Goal: Transaction & Acquisition: Purchase product/service

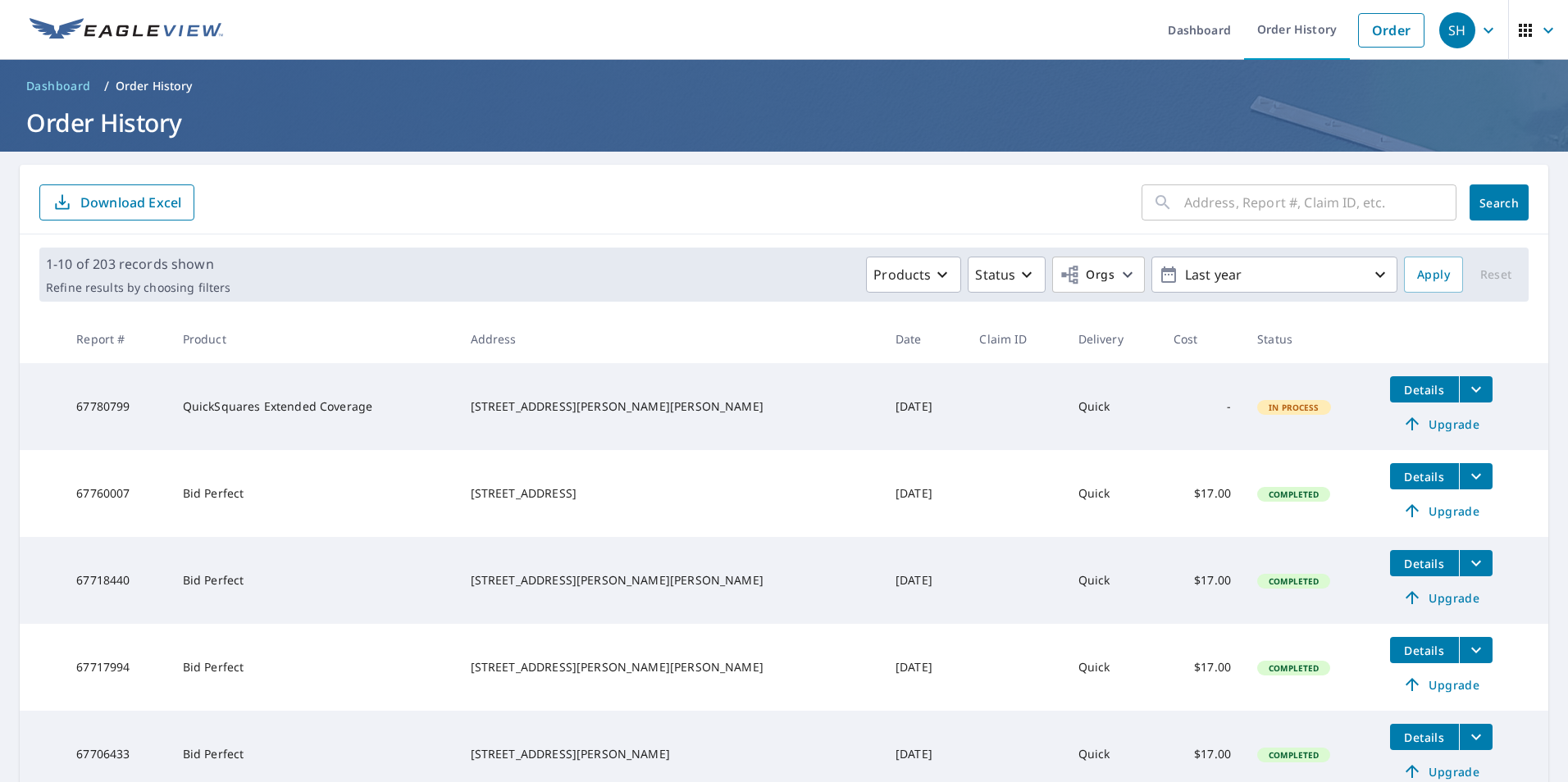
click at [1219, 208] on input "text" at bounding box center [1320, 202] width 272 height 46
type input "8"
type input "85 ridge"
click button "Search" at bounding box center [1498, 202] width 59 height 36
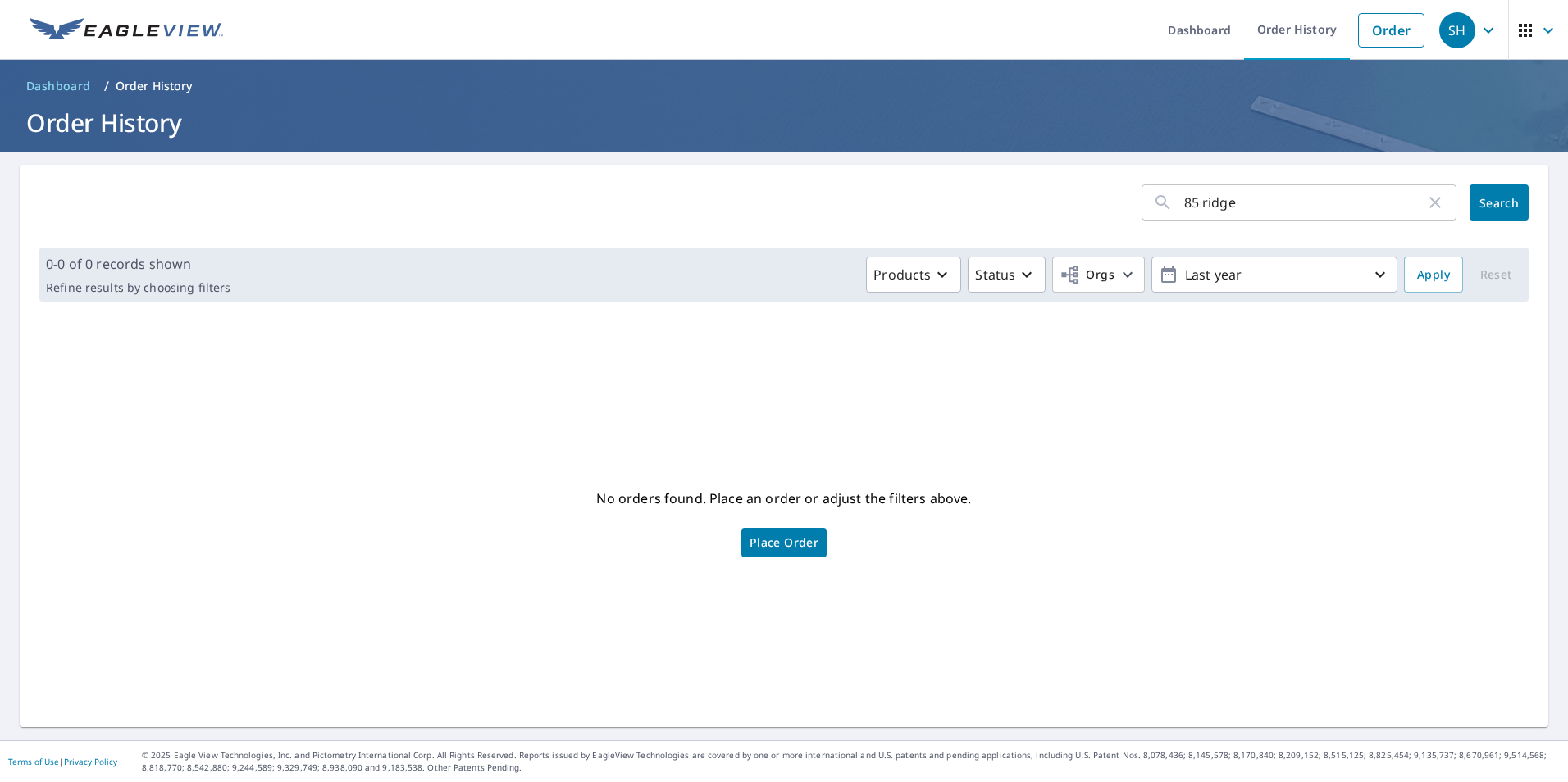
click at [1426, 201] on icon "button" at bounding box center [1435, 203] width 20 height 20
click at [1426, 201] on input "text" at bounding box center [1320, 202] width 272 height 46
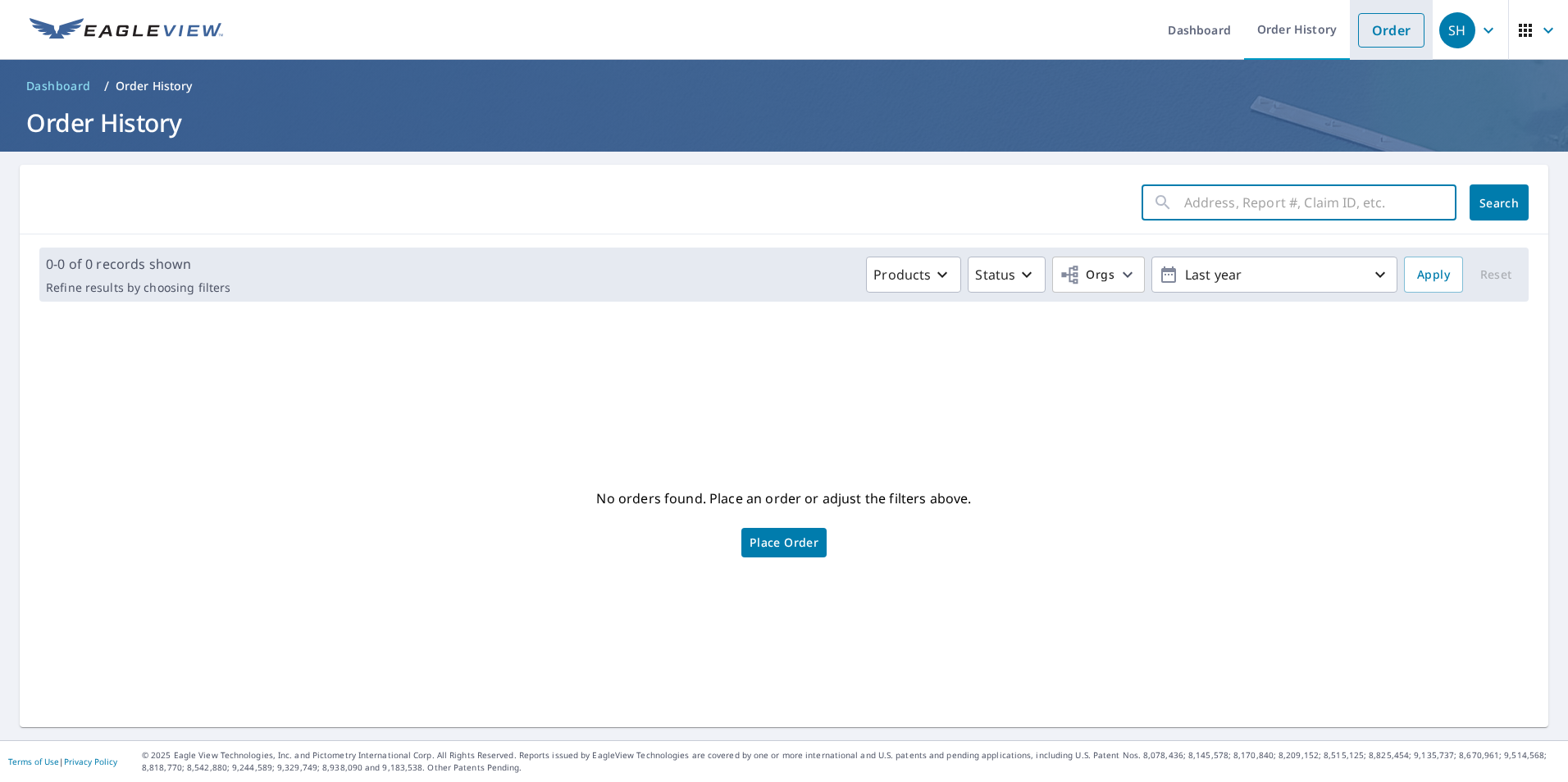
drag, startPoint x: 1344, startPoint y: 29, endPoint x: 1367, endPoint y: 23, distance: 23.8
click at [1364, 24] on li "Order" at bounding box center [1391, 29] width 82 height 60
click at [1369, 31] on link "Order" at bounding box center [1391, 29] width 67 height 34
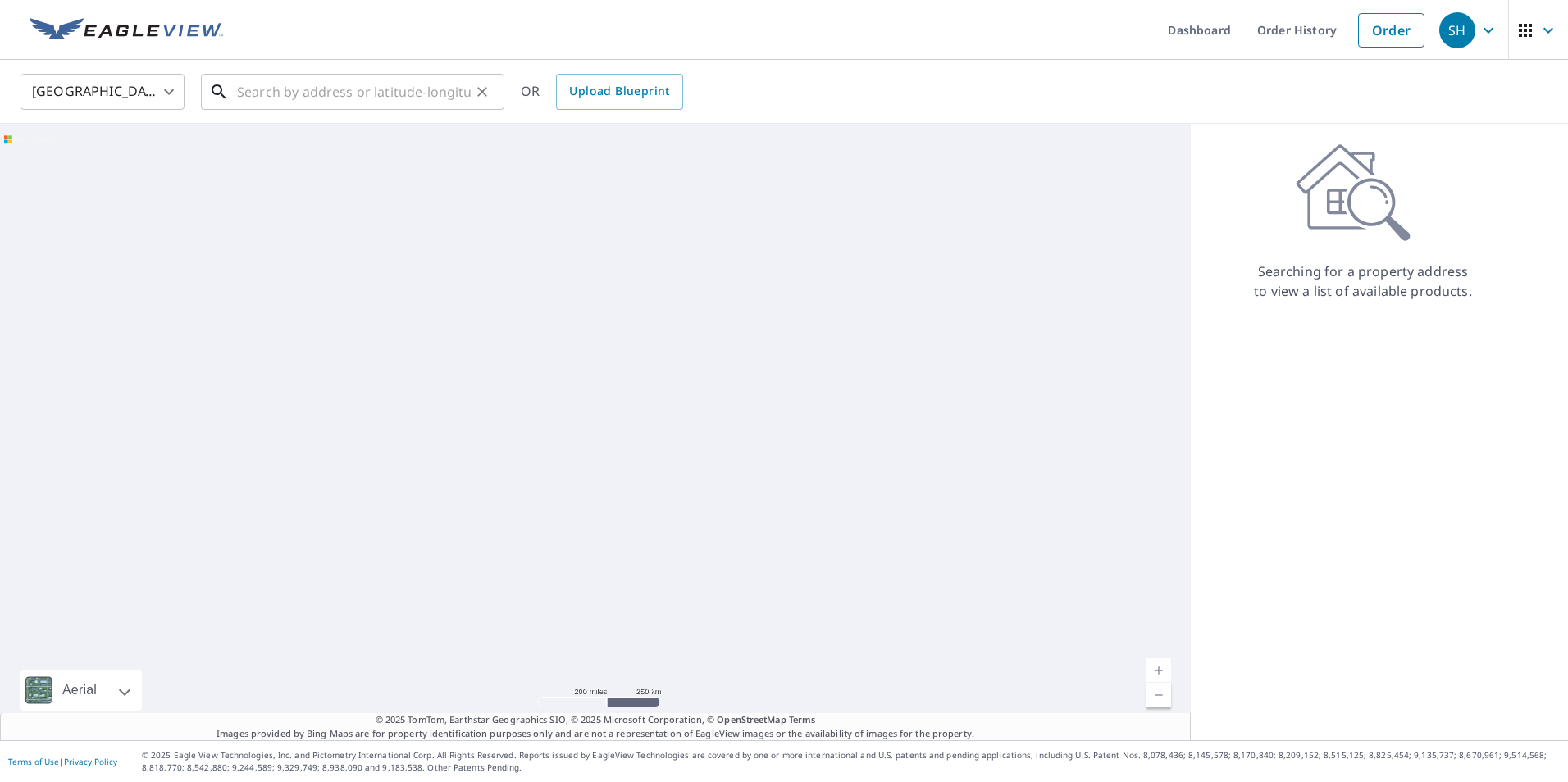
click at [371, 96] on input "text" at bounding box center [354, 91] width 233 height 46
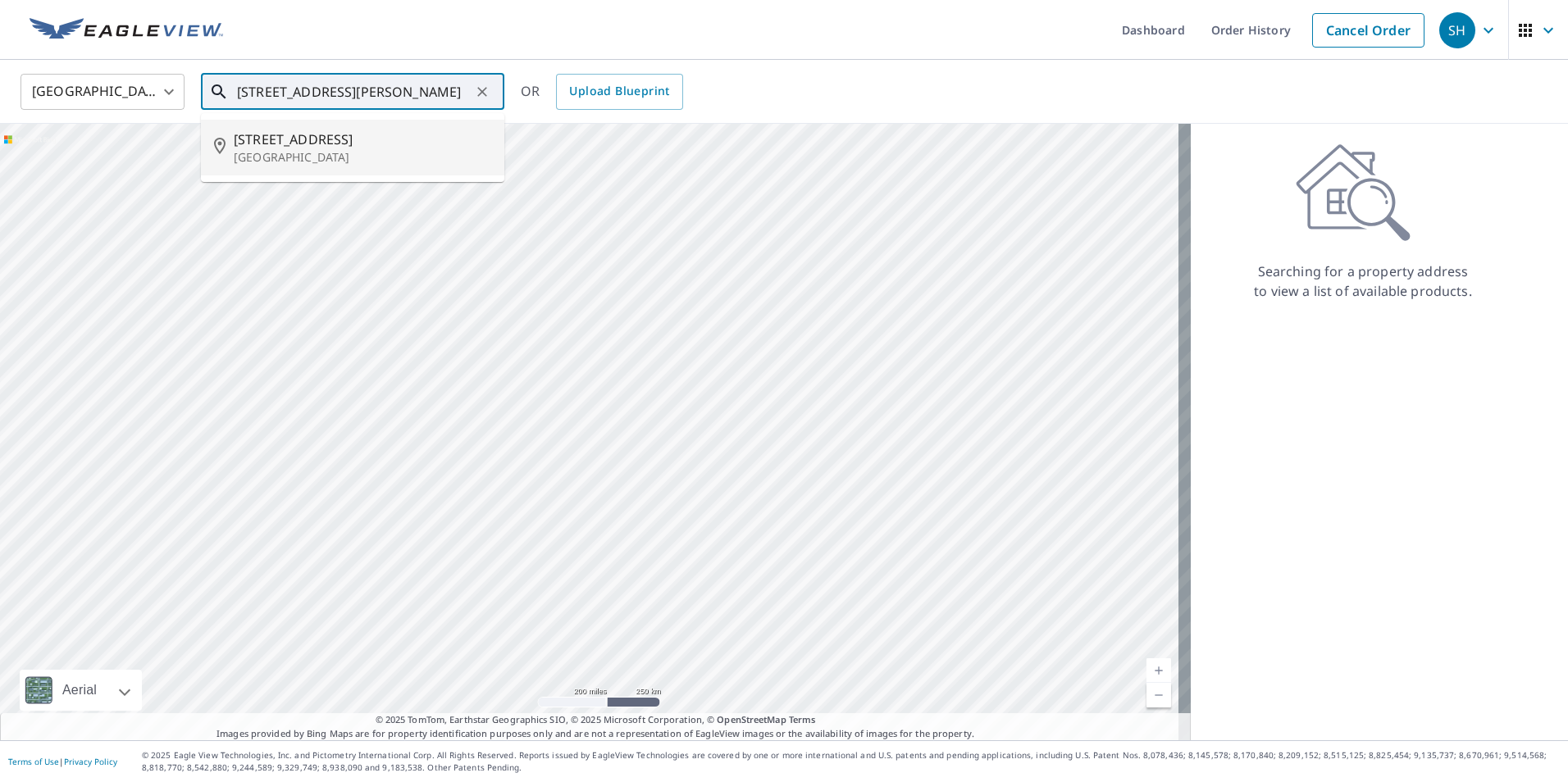
click at [416, 163] on p "Greenville, SC 29617" at bounding box center [362, 157] width 258 height 17
type input "85 Ridge Rd Greenville, SC 29617"
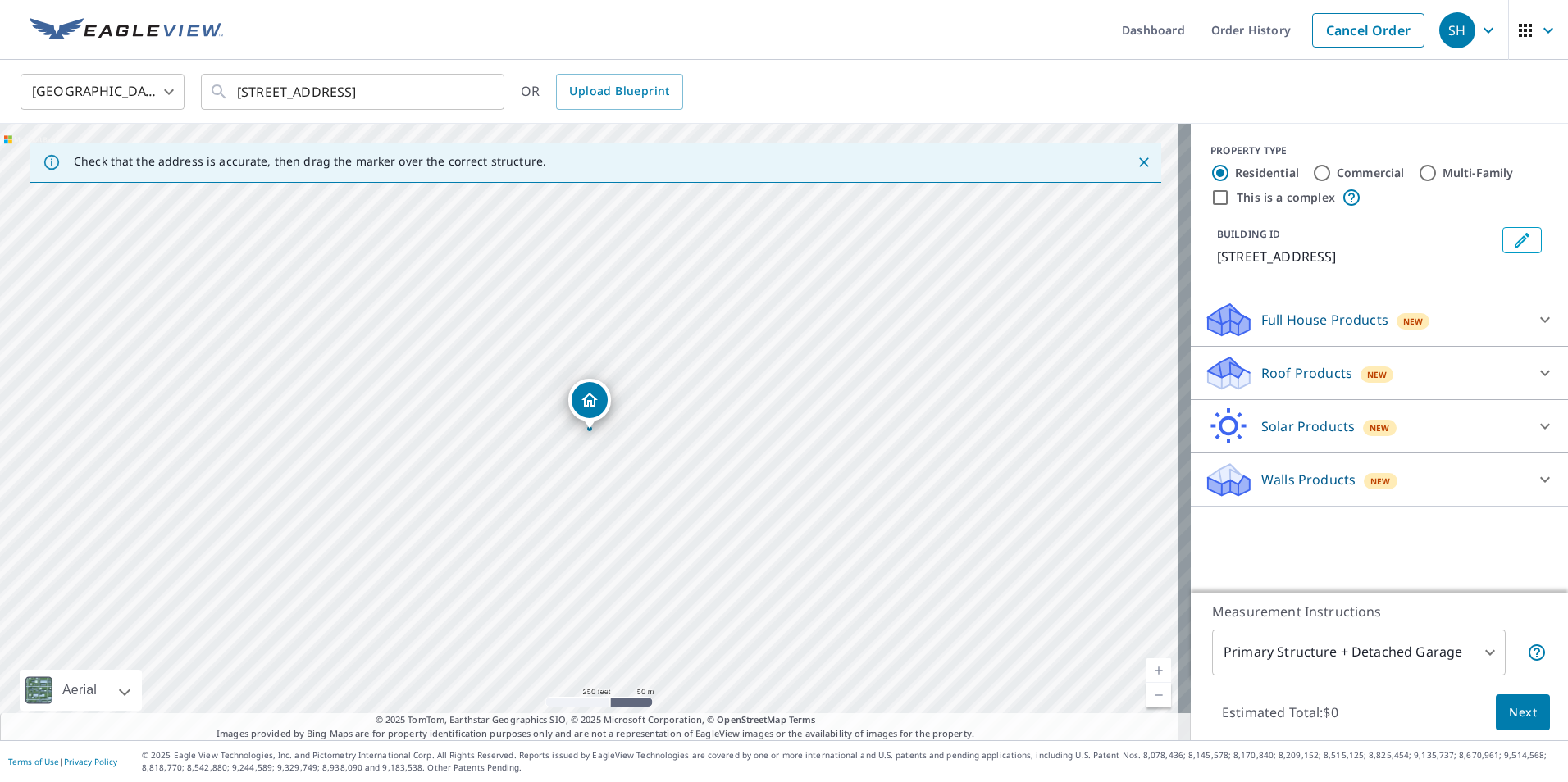
click at [1543, 374] on div at bounding box center [1544, 373] width 39 height 39
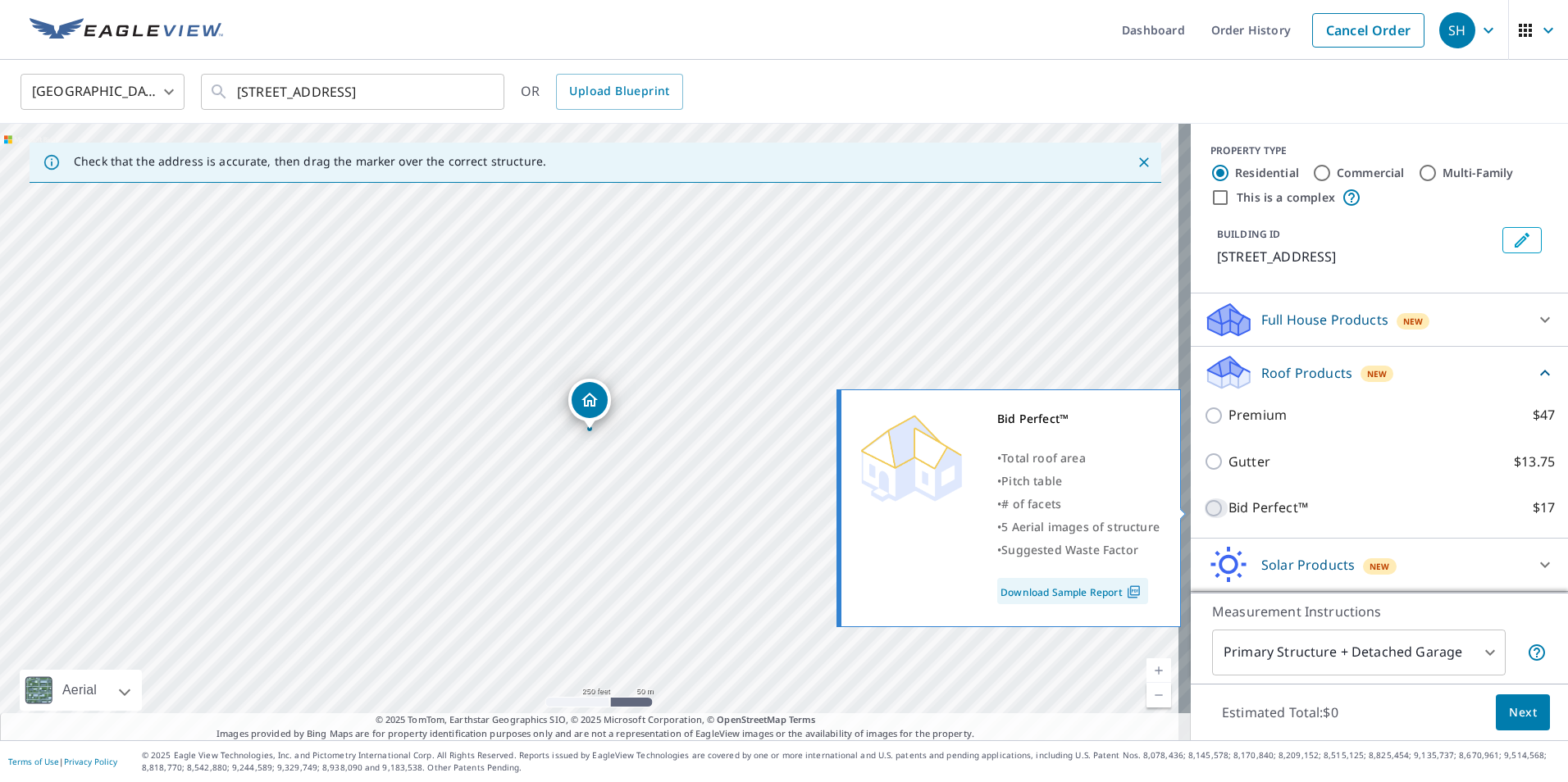
click at [1206, 503] on input "Bid Perfect™ $17" at bounding box center [1215, 509] width 24 height 20
checkbox input "true"
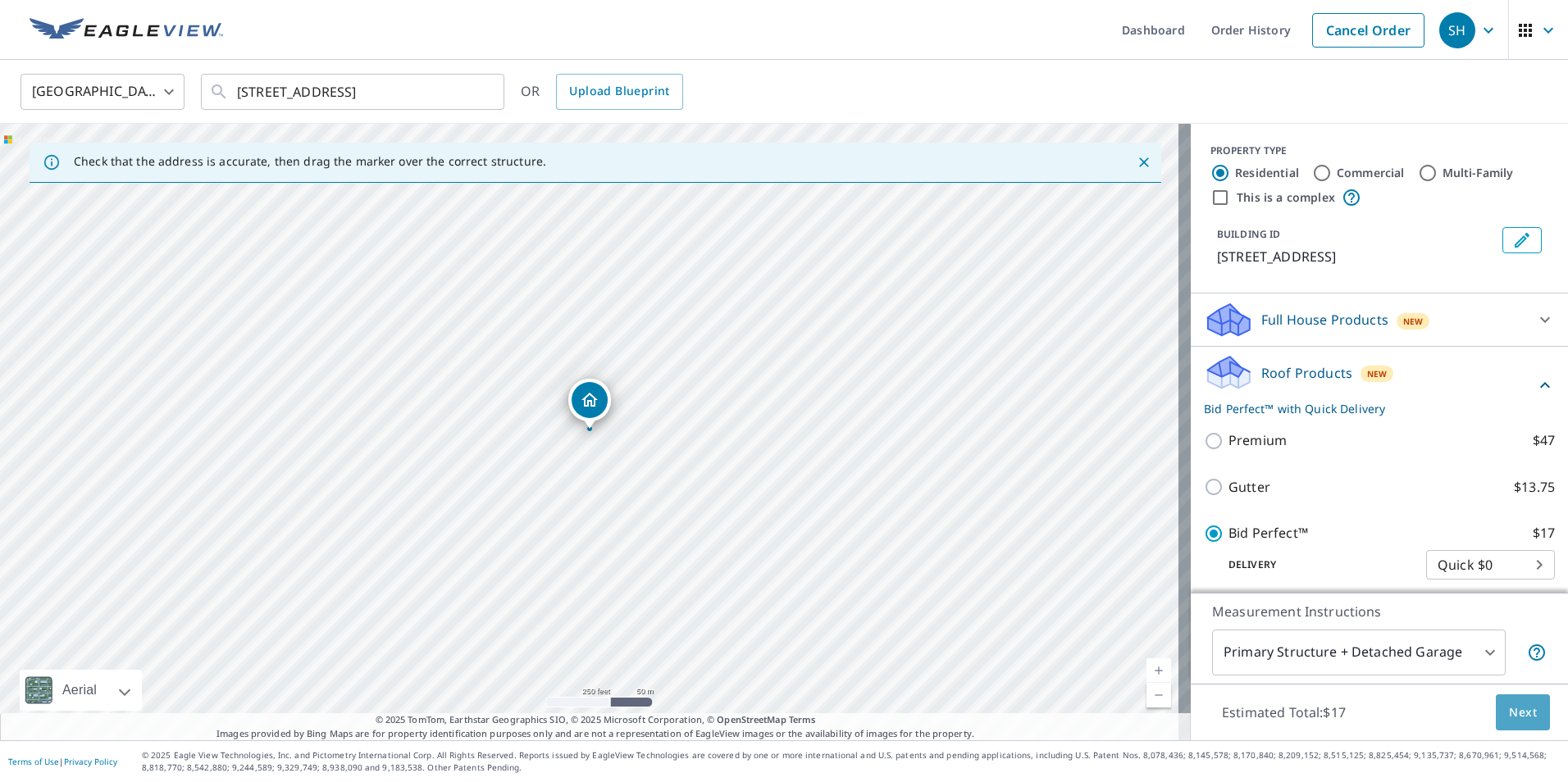
click at [1516, 710] on span "Next" at bounding box center [1522, 712] width 27 height 21
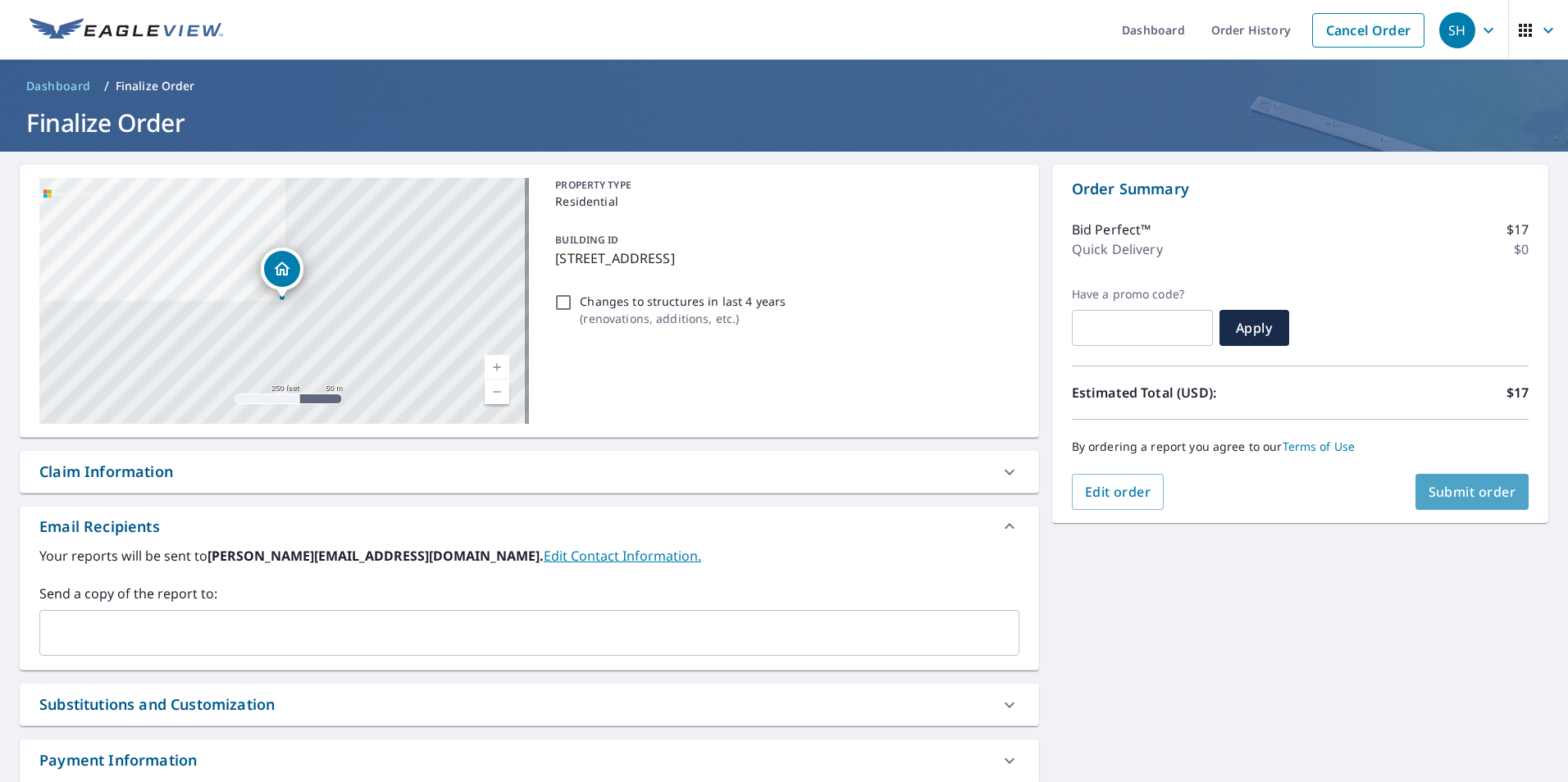
click at [1468, 496] on span "Submit order" at bounding box center [1472, 492] width 88 height 18
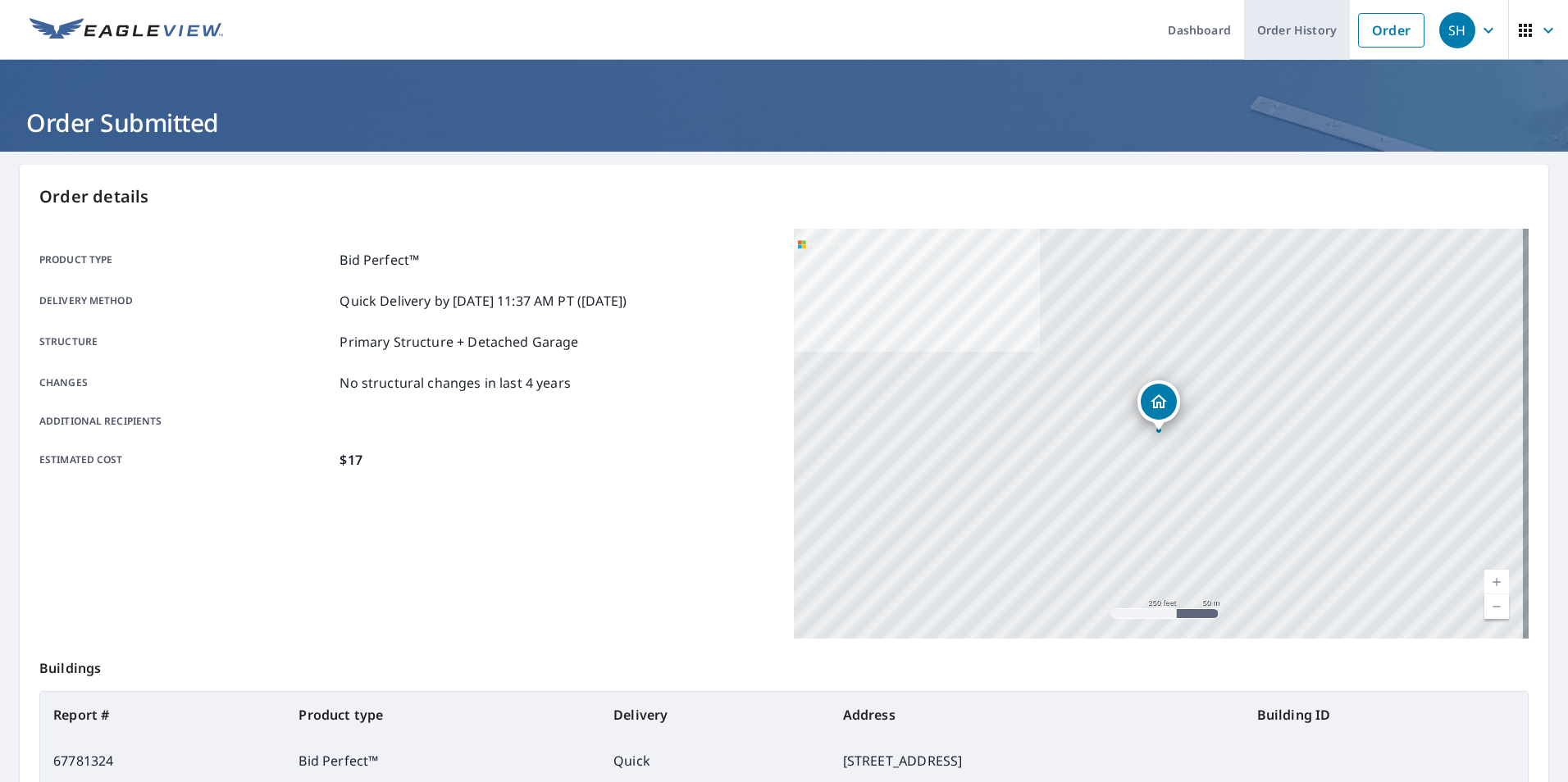
click at [1276, 30] on link "Order History" at bounding box center [1297, 29] width 106 height 60
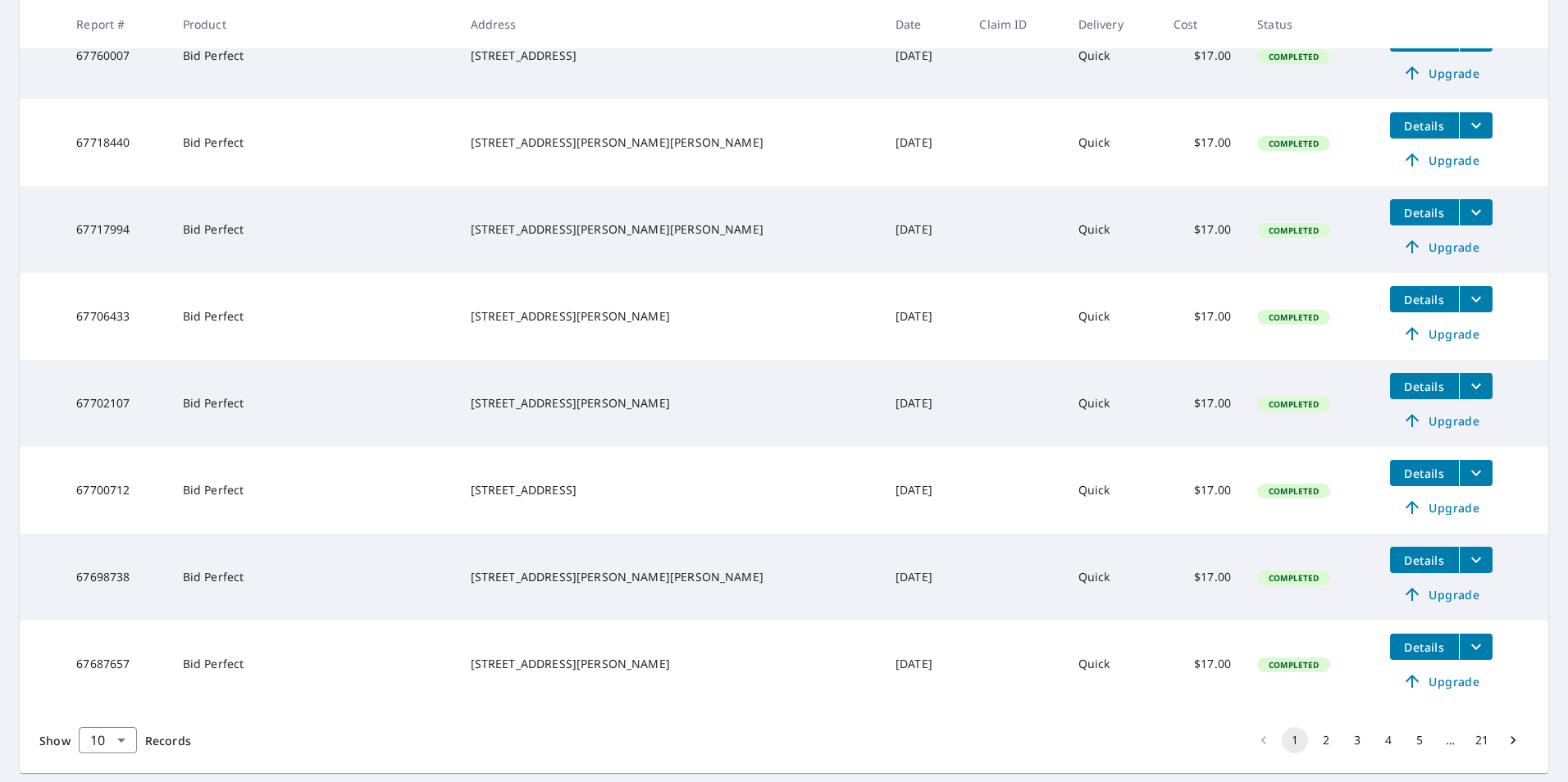
scroll to position [543, 0]
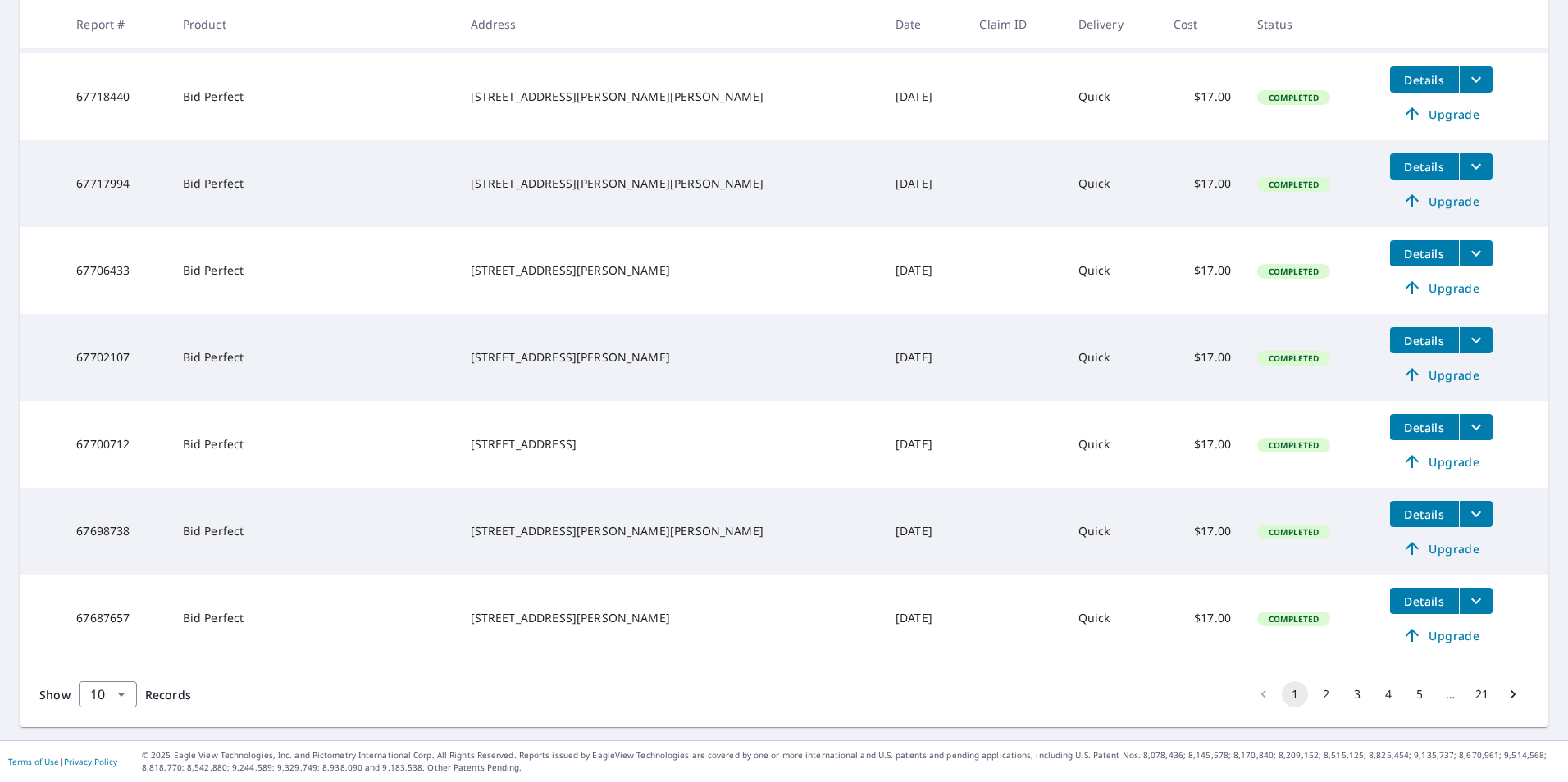
click at [1312, 690] on button "2" at bounding box center [1325, 694] width 26 height 26
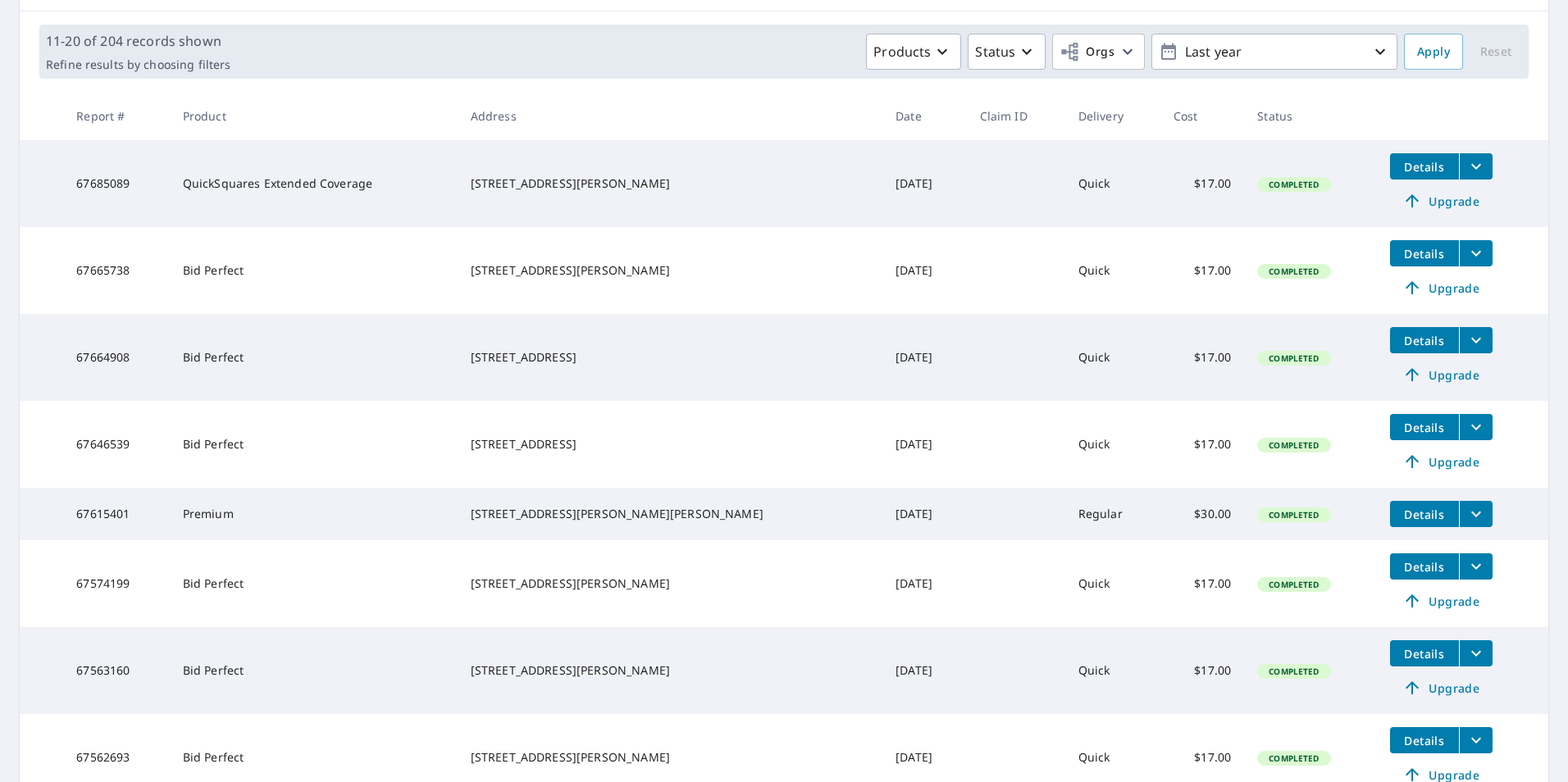
scroll to position [246, 0]
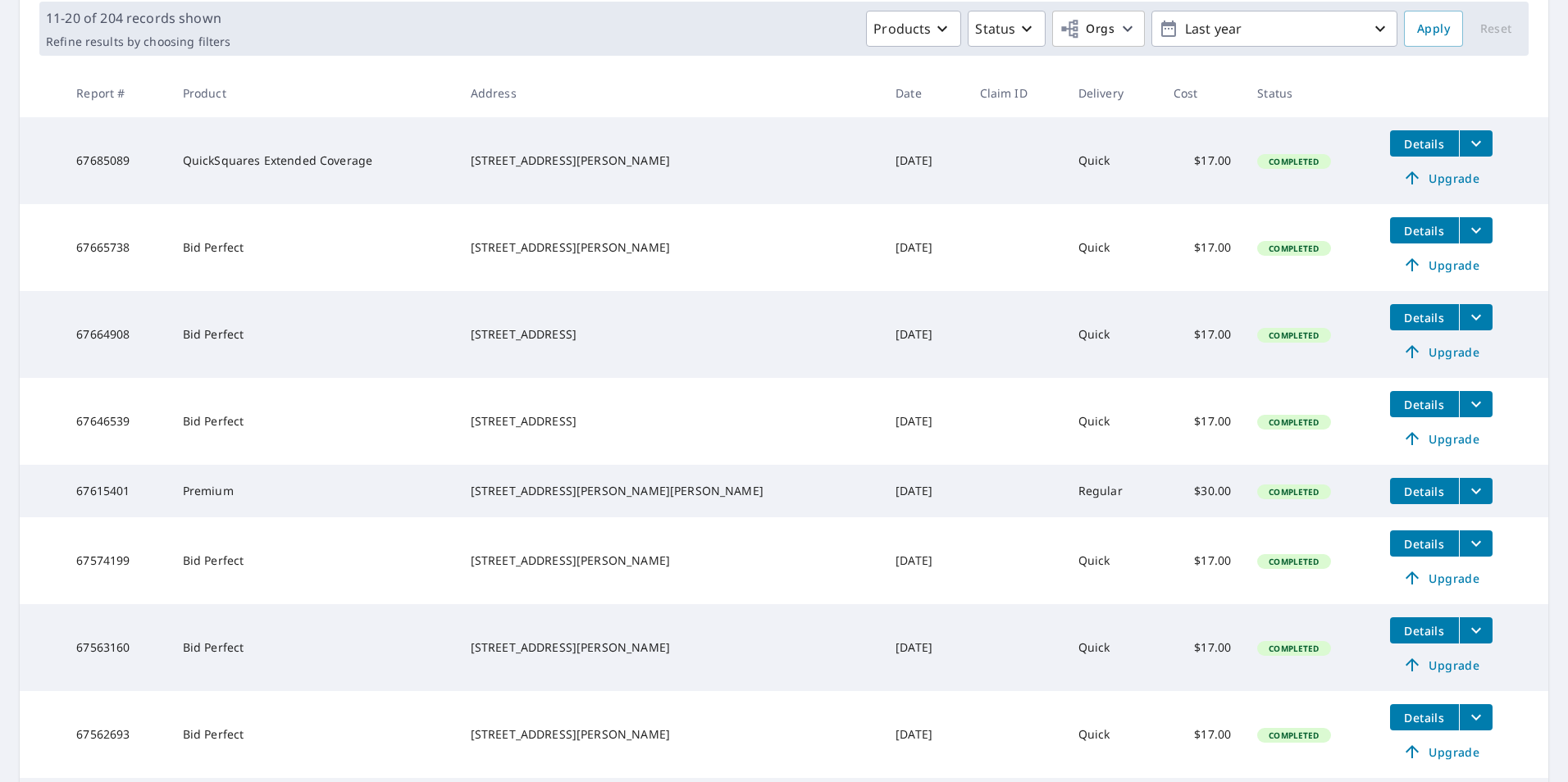
click at [1466, 403] on icon "filesDropdownBtn-67646539" at bounding box center [1476, 404] width 20 height 20
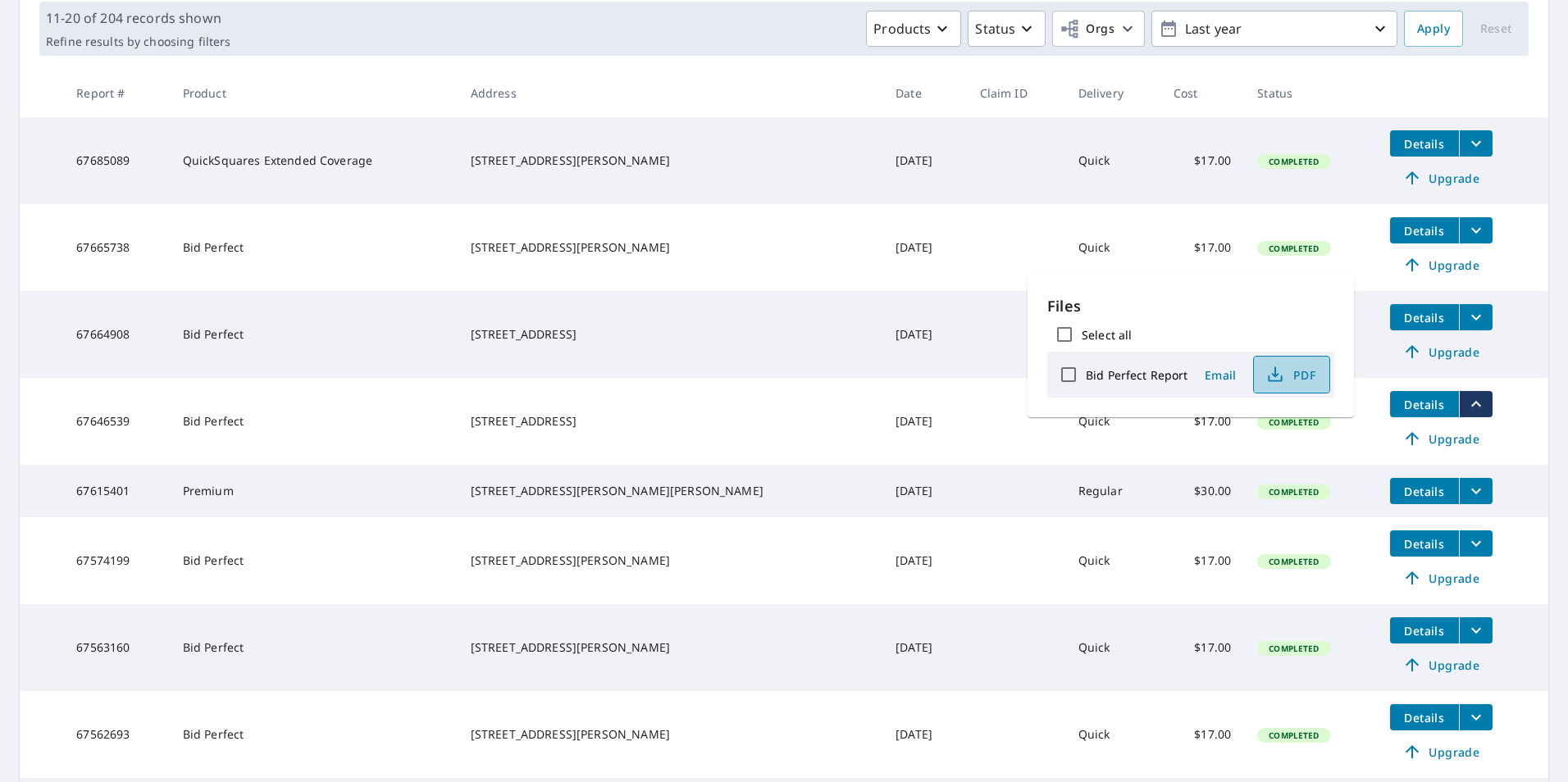
click at [1267, 382] on icon "button" at bounding box center [1275, 374] width 20 height 20
click at [966, 229] on td at bounding box center [1015, 247] width 98 height 87
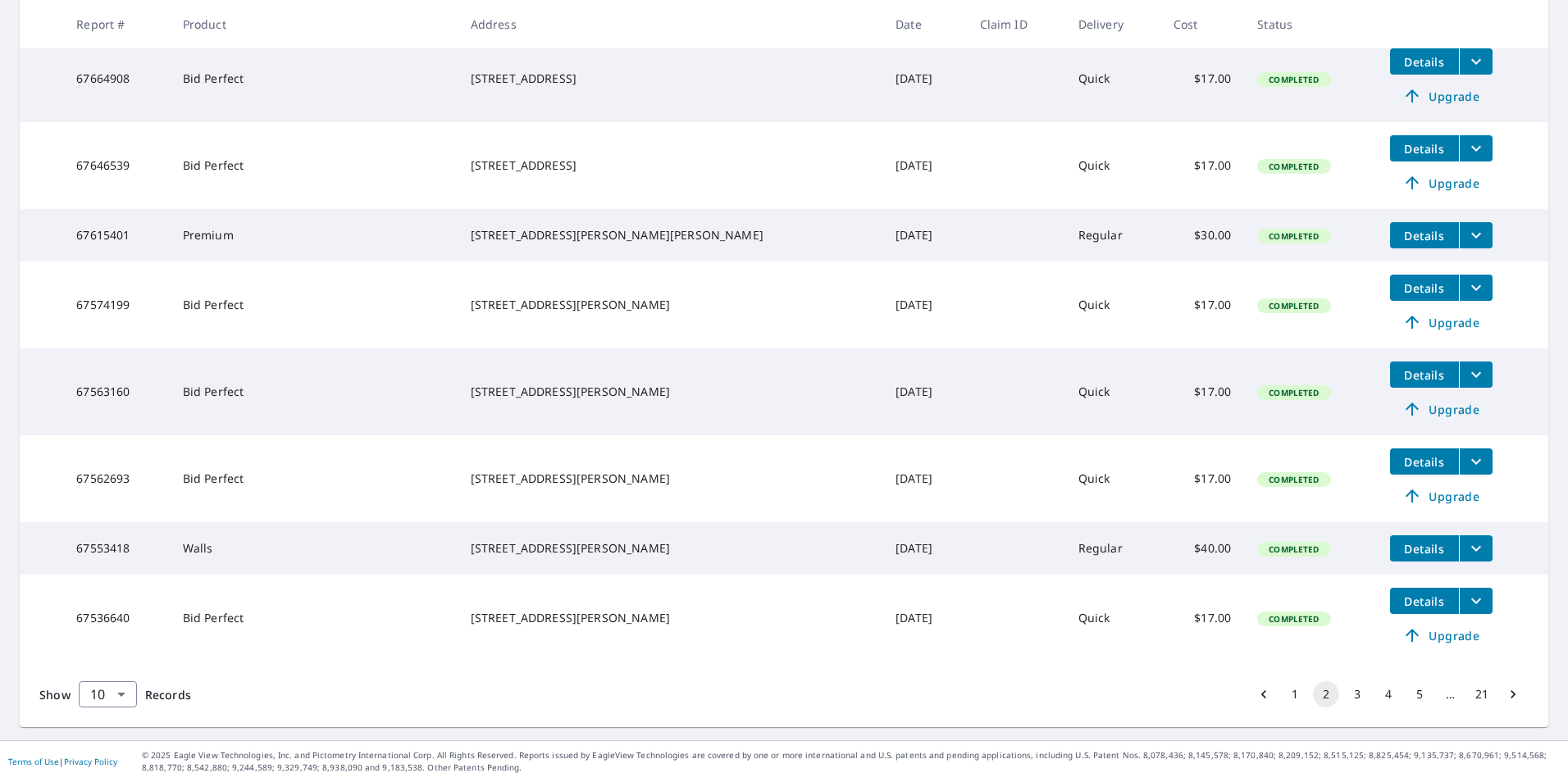
scroll to position [514, 0]
click at [1282, 694] on button "1" at bounding box center [1295, 694] width 26 height 26
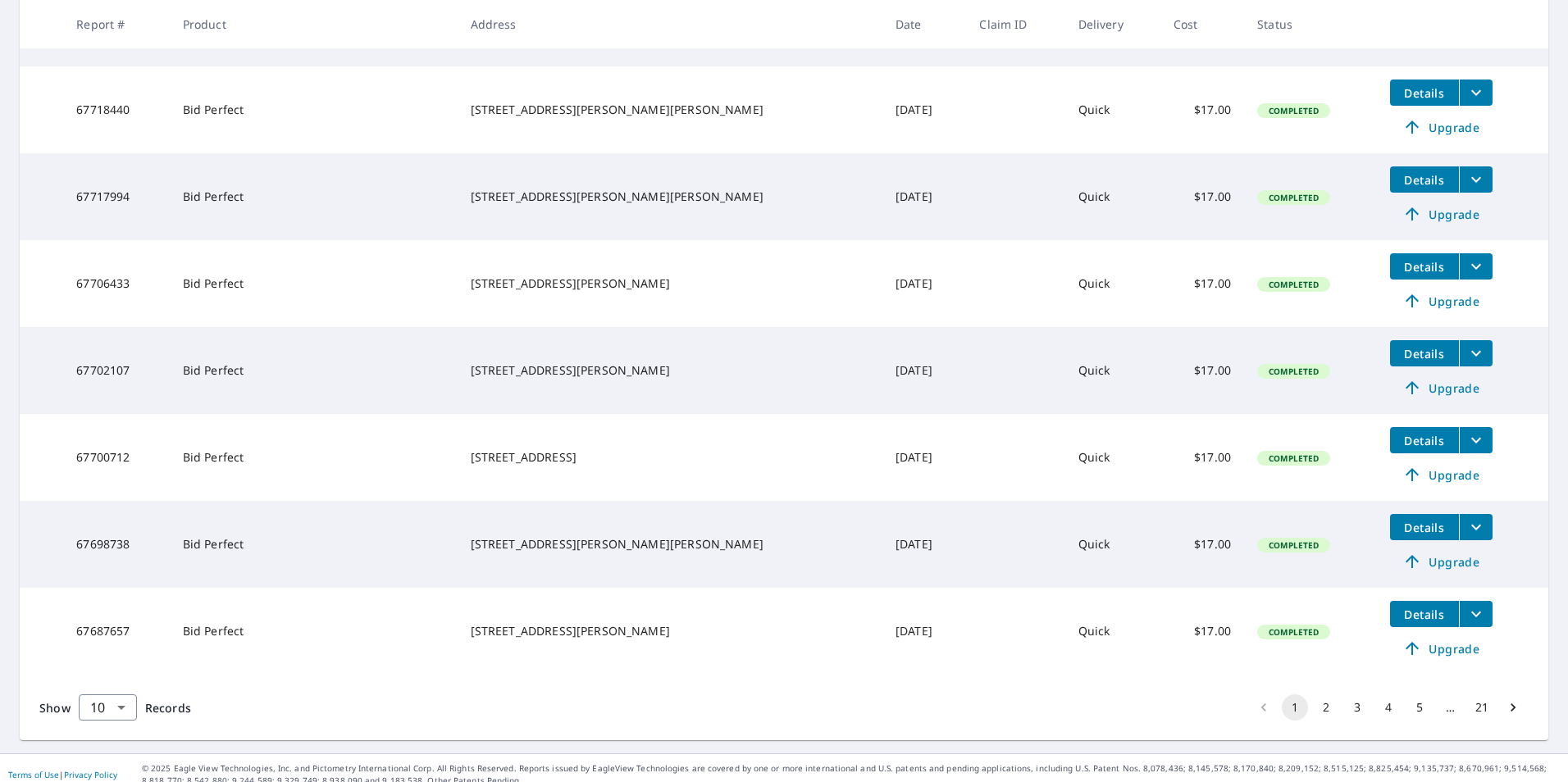
scroll to position [543, 0]
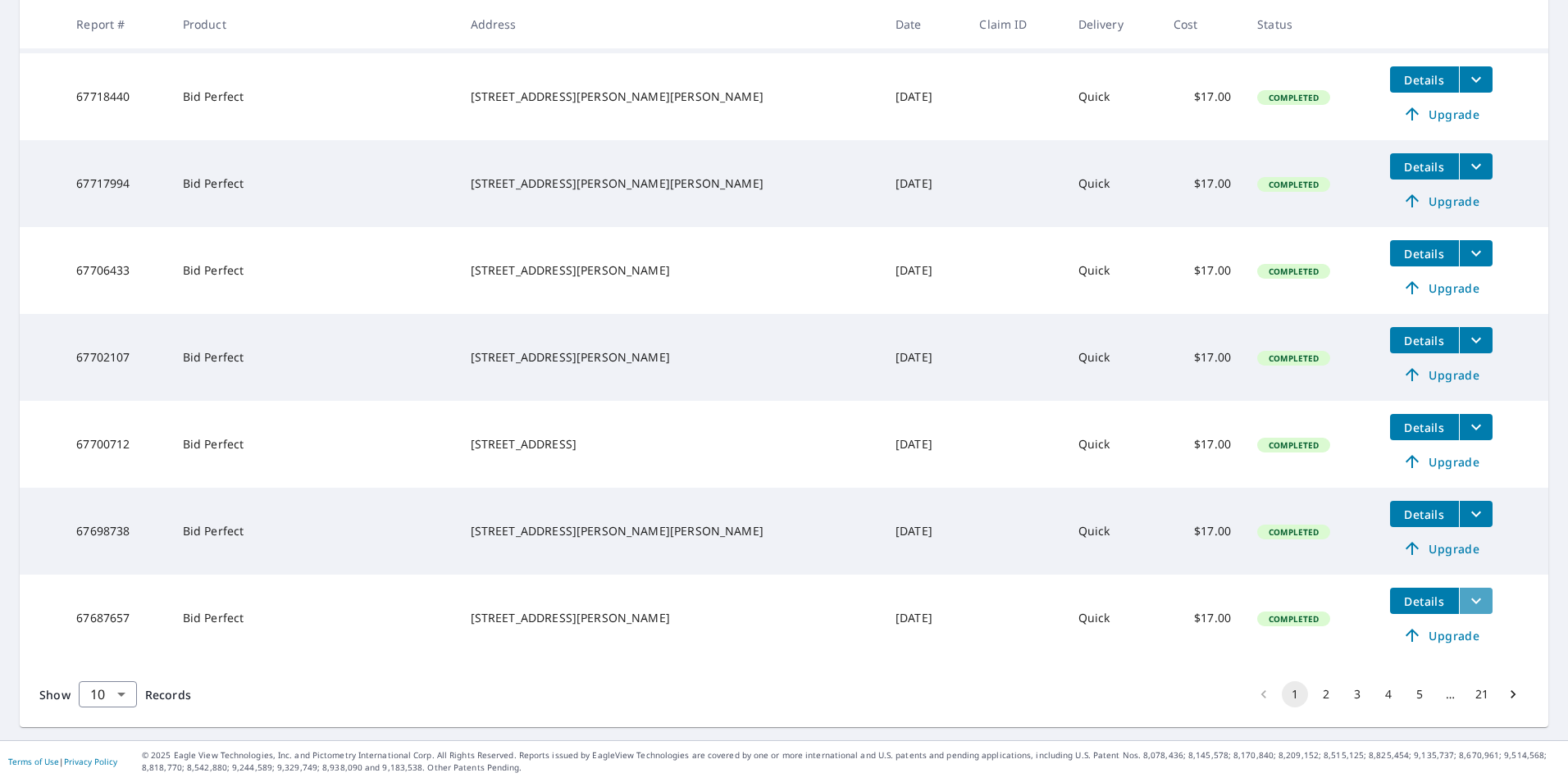
click at [1471, 601] on icon "filesDropdownBtn-67687657" at bounding box center [1476, 602] width 10 height 6
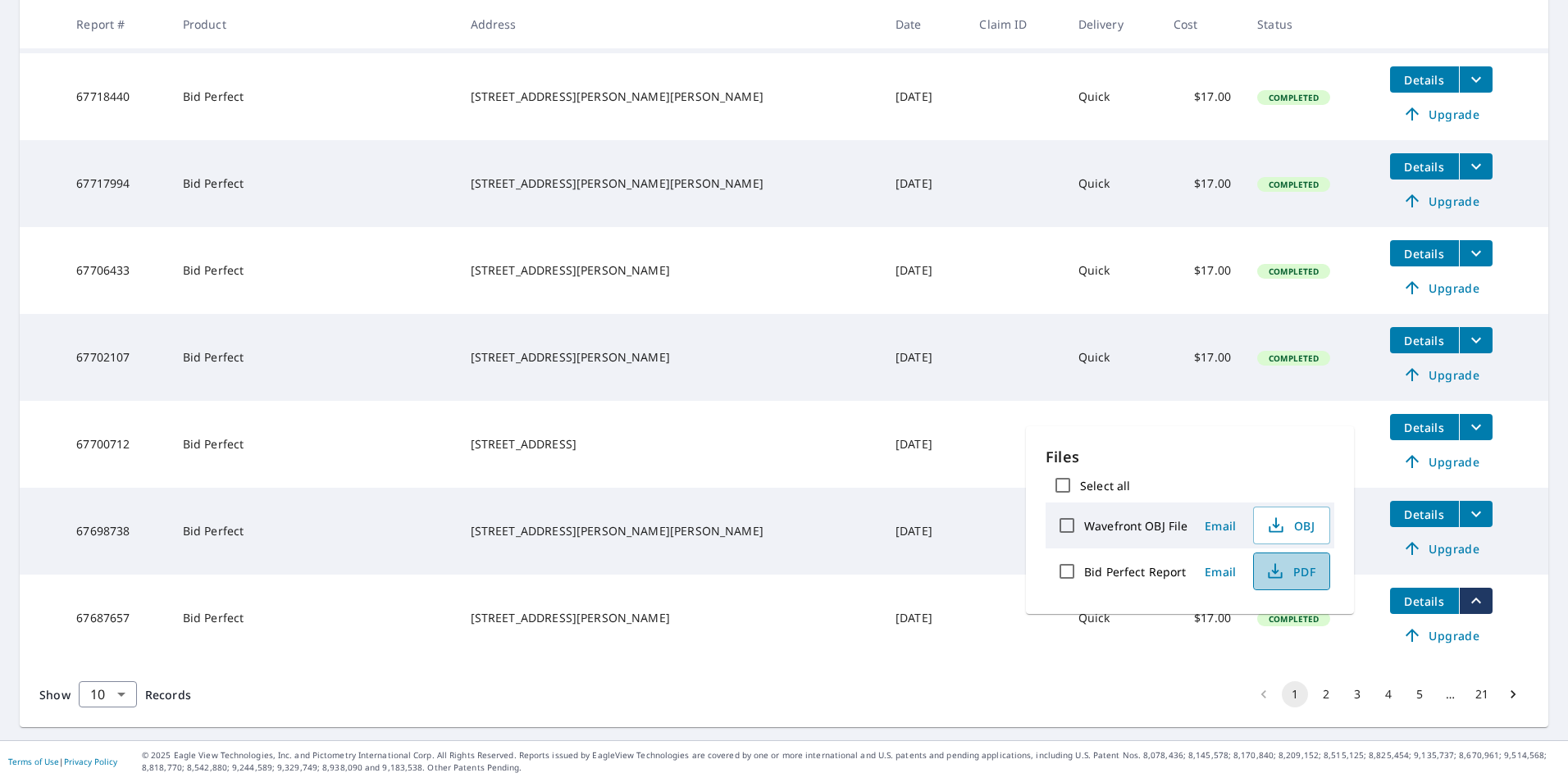
click at [1284, 574] on span "PDF" at bounding box center [1290, 571] width 53 height 20
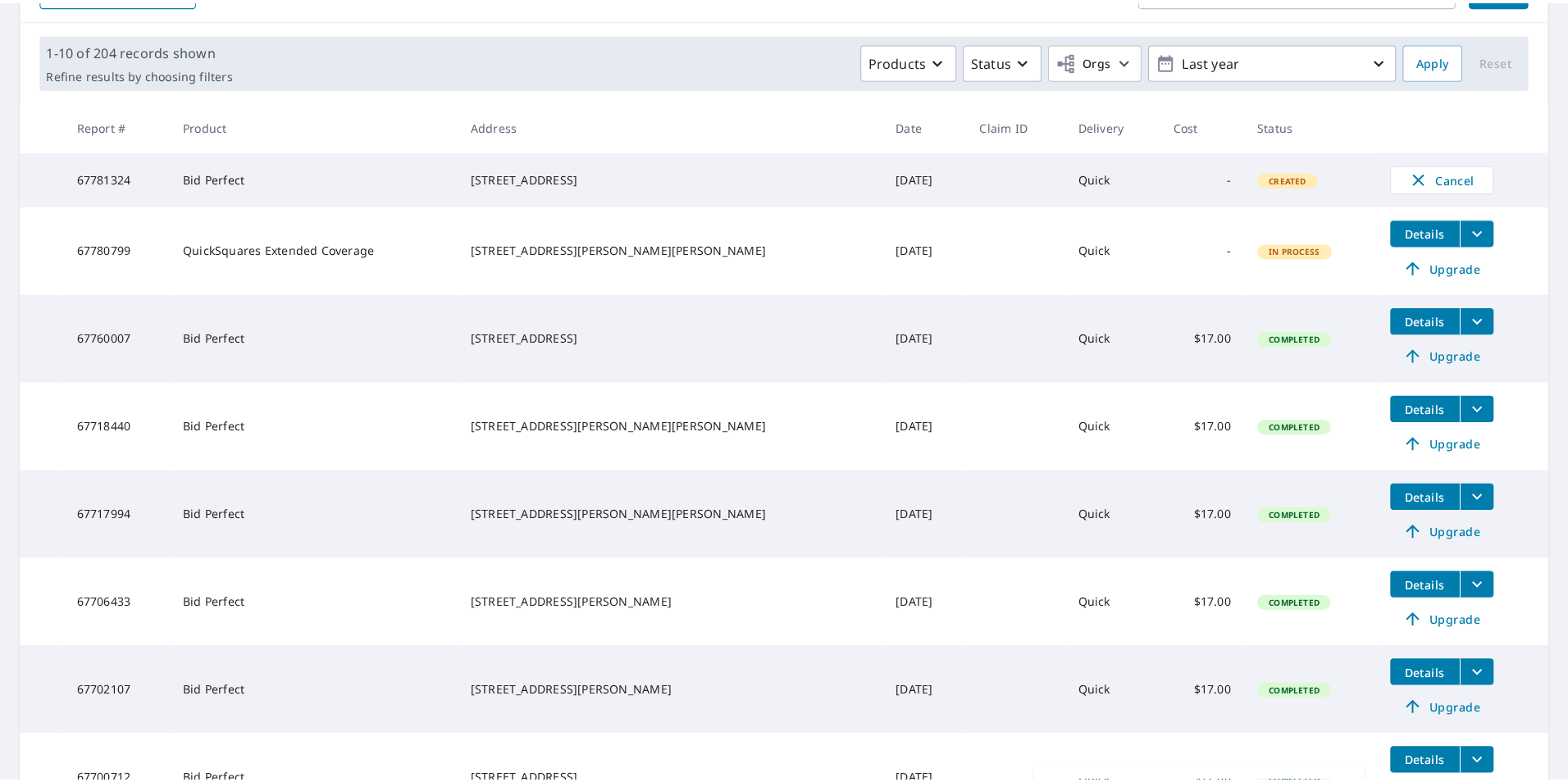
scroll to position [0, 0]
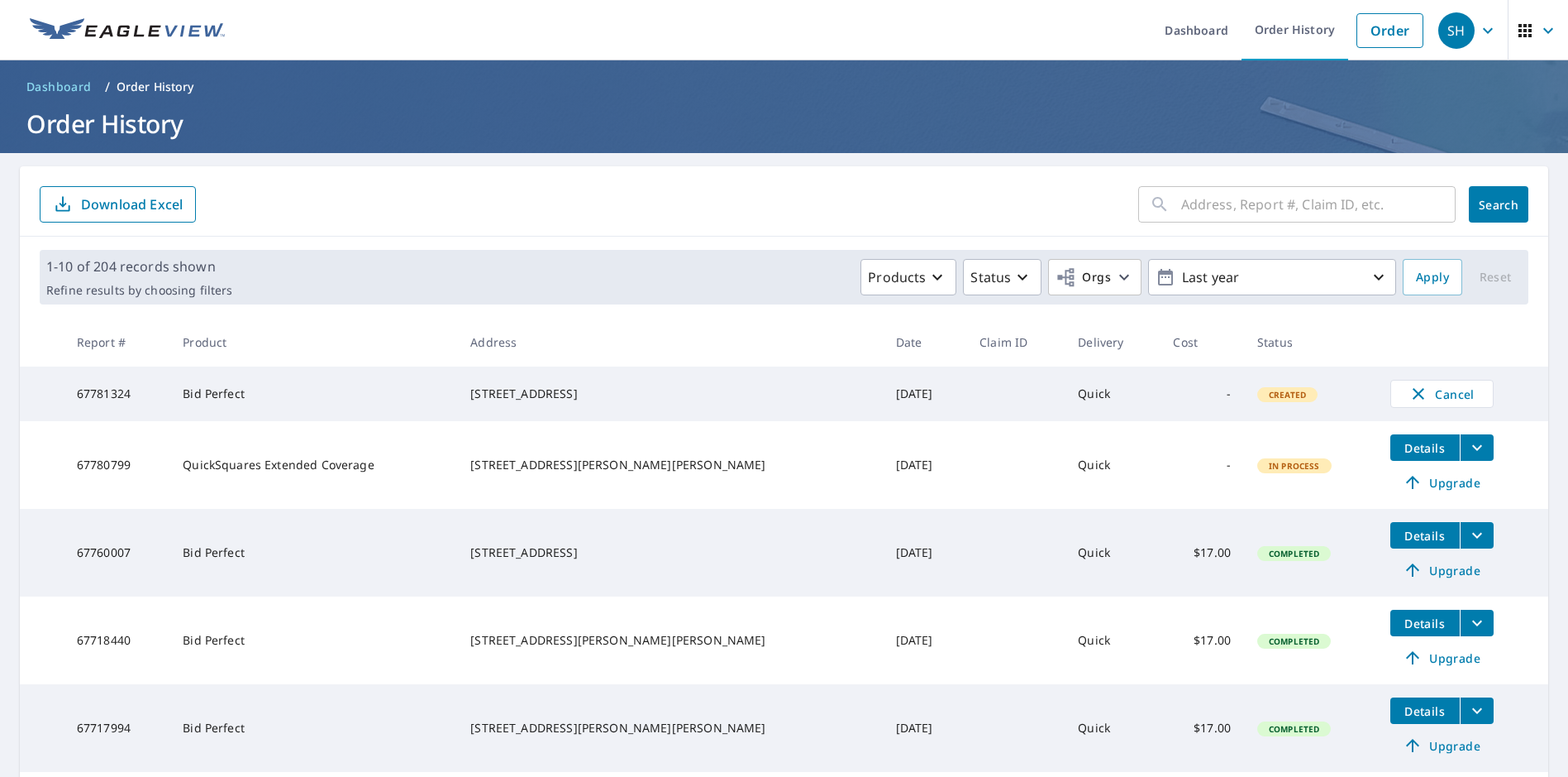
click at [1160, 407] on td "-" at bounding box center [1201, 393] width 84 height 54
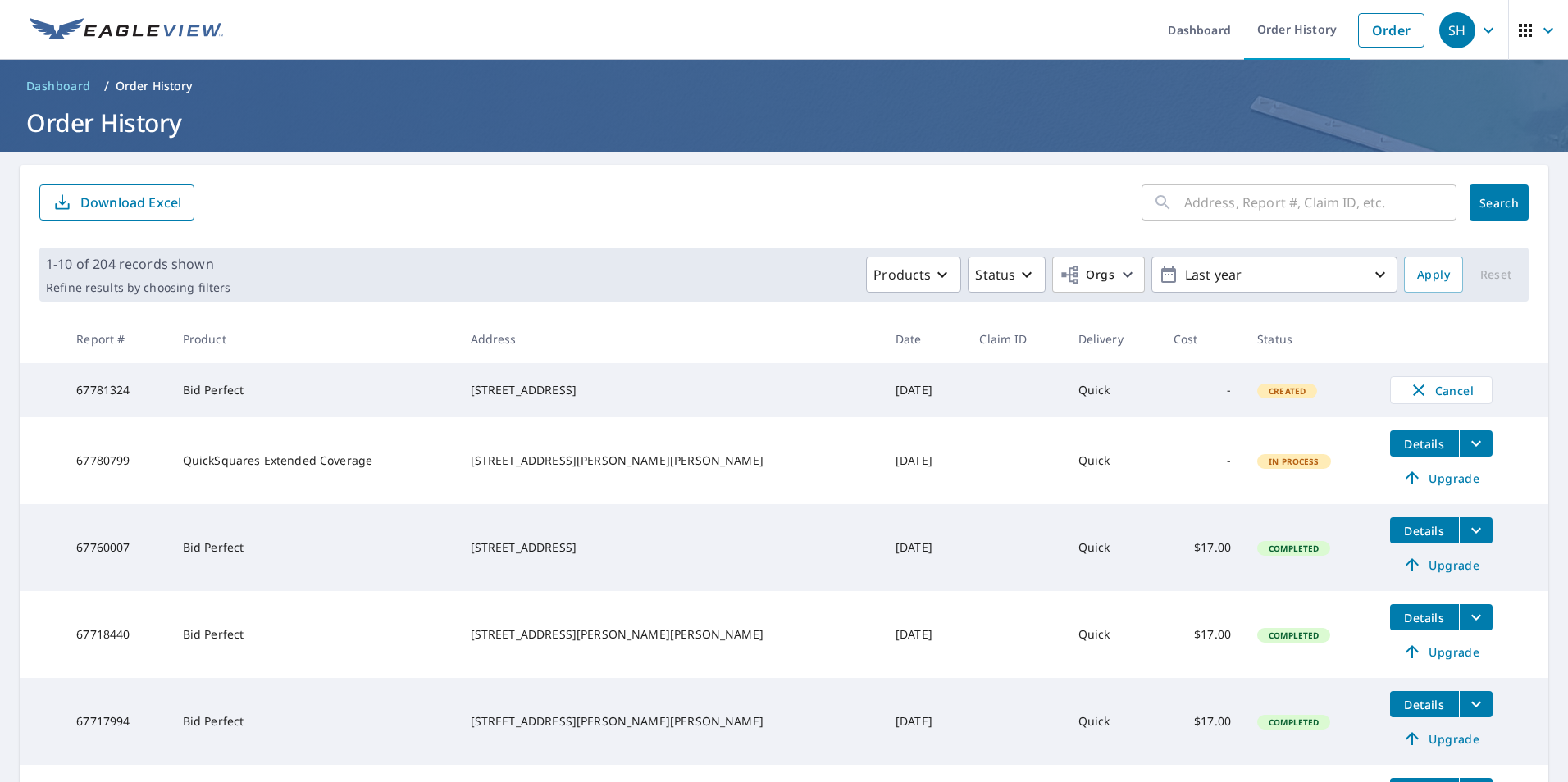
drag, startPoint x: 951, startPoint y: 400, endPoint x: 935, endPoint y: 399, distance: 16.0
click at [965, 400] on td at bounding box center [1014, 390] width 98 height 54
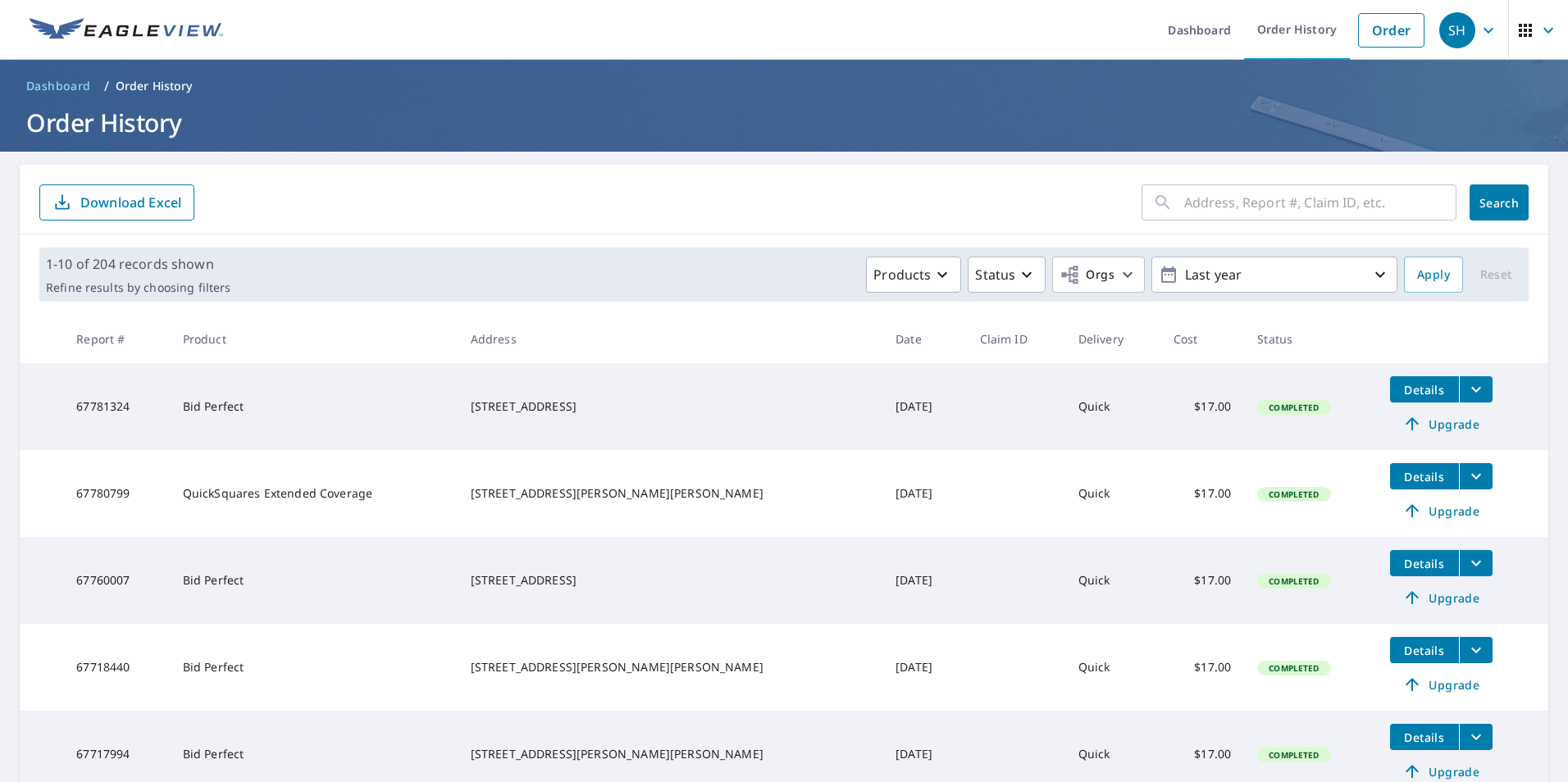
click at [1466, 390] on icon "filesDropdownBtn-67781324" at bounding box center [1476, 389] width 20 height 20
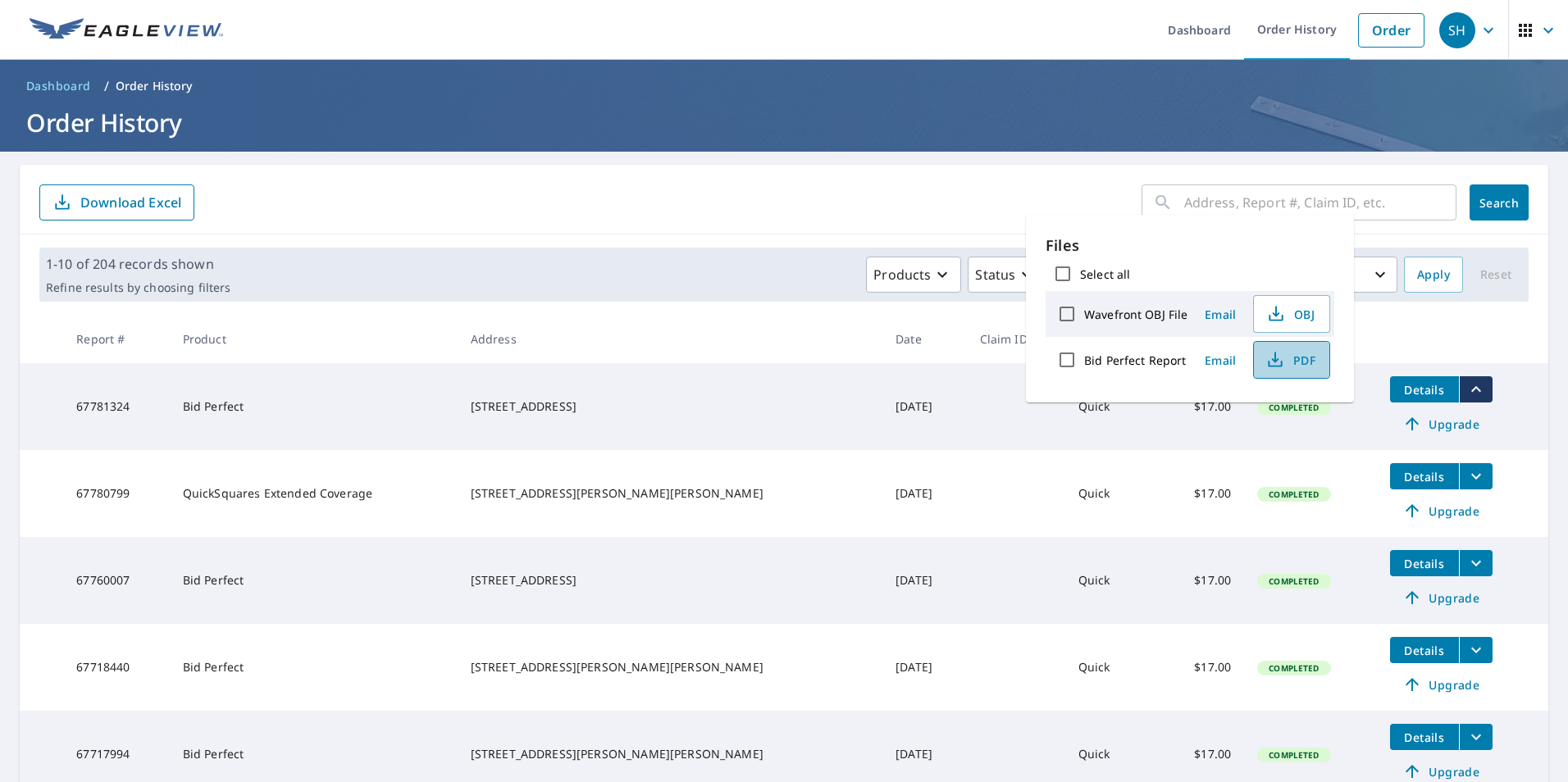
click at [1269, 363] on icon "button" at bounding box center [1275, 360] width 20 height 20
